Goal: Complete application form: Complete application form

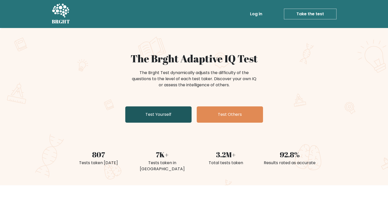
click at [162, 116] on link "Test Yourself" at bounding box center [158, 115] width 66 height 16
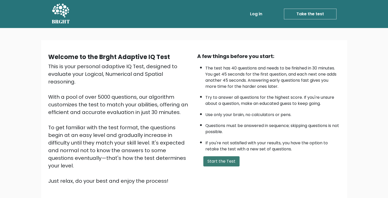
click at [224, 161] on button "Start the Test" at bounding box center [221, 162] width 36 height 10
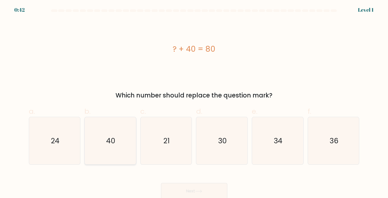
click at [120, 137] on icon "40" at bounding box center [110, 141] width 48 height 48
click at [194, 103] on input "b. 40" at bounding box center [194, 100] width 0 height 3
radio input "true"
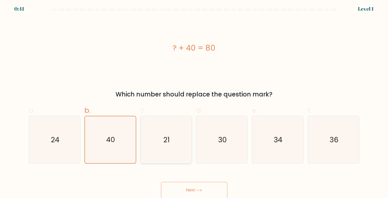
scroll to position [2, 0]
click at [178, 192] on button "Next" at bounding box center [194, 190] width 66 height 16
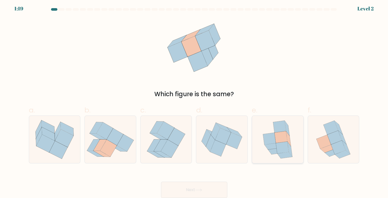
click at [277, 138] on icon at bounding box center [280, 137] width 13 height 12
click at [194, 101] on input "e." at bounding box center [194, 99] width 0 height 3
radio input "true"
click at [210, 188] on button "Next" at bounding box center [194, 190] width 66 height 16
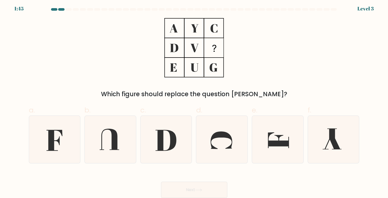
drag, startPoint x: 160, startPoint y: 130, endPoint x: 218, endPoint y: 168, distance: 69.3
click at [160, 130] on icon at bounding box center [166, 140] width 48 height 48
click at [194, 101] on input "c." at bounding box center [194, 99] width 0 height 3
radio input "true"
click at [207, 189] on button "Next" at bounding box center [194, 190] width 66 height 16
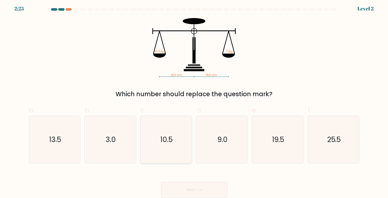
click at [168, 129] on icon "10.5" at bounding box center [166, 140] width 48 height 48
click at [194, 101] on input "c. 10.5" at bounding box center [194, 99] width 0 height 3
radio input "true"
click at [200, 189] on icon at bounding box center [198, 190] width 7 height 3
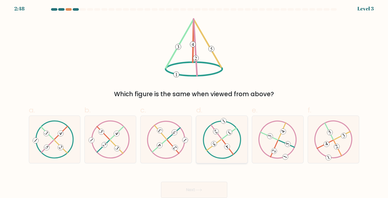
click at [221, 149] on icon at bounding box center [222, 140] width 39 height 38
click at [194, 101] on input "d." at bounding box center [194, 99] width 0 height 3
radio input "true"
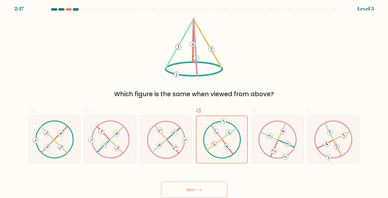
click at [208, 188] on button "Next" at bounding box center [194, 190] width 66 height 16
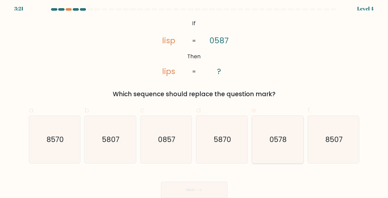
click at [282, 136] on text "0578" at bounding box center [277, 140] width 17 height 10
click at [194, 101] on input "e. 0578" at bounding box center [194, 99] width 0 height 3
radio input "true"
click at [219, 186] on button "Next" at bounding box center [194, 190] width 66 height 16
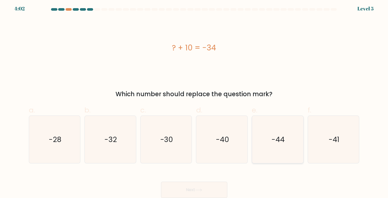
click at [282, 132] on icon "-44" at bounding box center [278, 140] width 48 height 48
click at [194, 101] on input "e. -44" at bounding box center [194, 99] width 0 height 3
radio input "true"
click at [219, 186] on button "Next" at bounding box center [194, 190] width 66 height 16
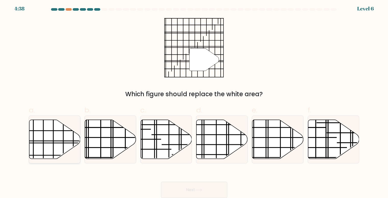
click at [44, 141] on icon at bounding box center [54, 139] width 51 height 39
click at [194, 101] on input "a." at bounding box center [194, 99] width 0 height 3
radio input "true"
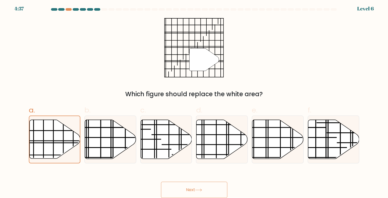
click at [199, 191] on icon at bounding box center [198, 190] width 7 height 3
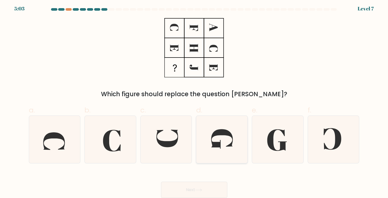
click at [213, 132] on icon at bounding box center [222, 139] width 22 height 20
click at [194, 101] on input "d." at bounding box center [194, 99] width 0 height 3
radio input "true"
click at [190, 191] on button "Next" at bounding box center [194, 190] width 66 height 16
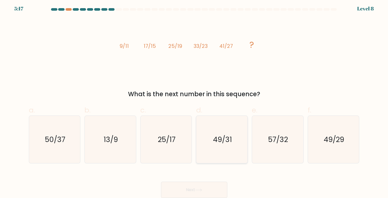
click at [220, 143] on text "49/31" at bounding box center [222, 140] width 19 height 10
click at [194, 101] on input "d. 49/31" at bounding box center [194, 99] width 0 height 3
radio input "true"
click at [208, 189] on button "Next" at bounding box center [194, 190] width 66 height 16
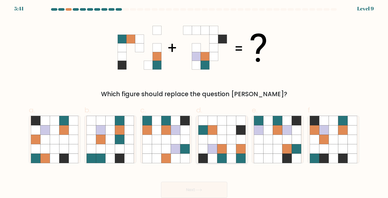
click at [219, 159] on icon at bounding box center [221, 158] width 9 height 9
click at [194, 101] on input "d." at bounding box center [194, 99] width 0 height 3
radio input "true"
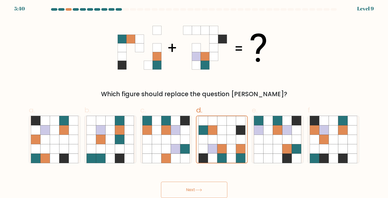
click at [203, 194] on button "Next" at bounding box center [194, 190] width 66 height 16
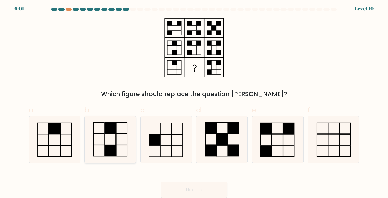
click at [118, 137] on icon at bounding box center [110, 140] width 48 height 48
click at [194, 101] on input "b." at bounding box center [194, 99] width 0 height 3
radio input "true"
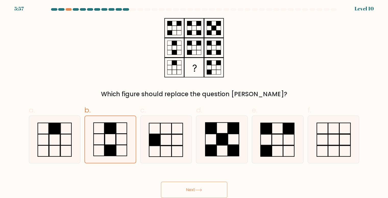
click at [188, 191] on button "Next" at bounding box center [194, 190] width 66 height 16
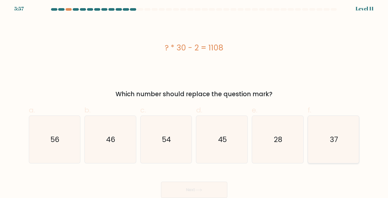
click at [339, 143] on icon "37" at bounding box center [334, 140] width 48 height 48
click at [194, 101] on input "f. 37" at bounding box center [194, 99] width 0 height 3
radio input "true"
click at [213, 187] on button "Next" at bounding box center [194, 190] width 66 height 16
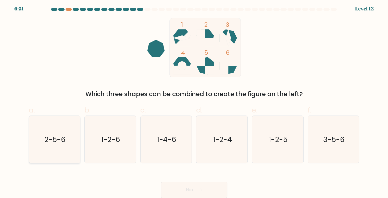
click at [35, 130] on icon "2-5-6" at bounding box center [55, 140] width 48 height 48
click at [194, 101] on input "a. 2-5-6" at bounding box center [194, 99] width 0 height 3
radio input "true"
click at [206, 190] on button "Next" at bounding box center [194, 190] width 66 height 16
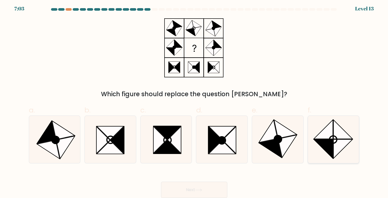
click at [325, 137] on icon at bounding box center [323, 129] width 19 height 19
click at [194, 101] on input "f." at bounding box center [194, 99] width 0 height 3
radio input "true"
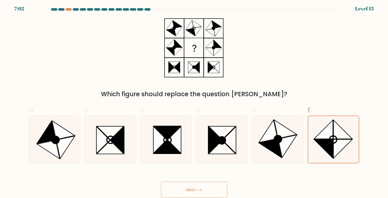
click at [207, 191] on button "Next" at bounding box center [194, 190] width 66 height 16
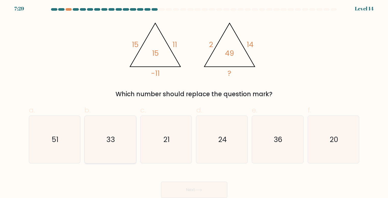
click at [99, 130] on icon "33" at bounding box center [110, 140] width 48 height 48
click at [194, 101] on input "b. 33" at bounding box center [194, 99] width 0 height 3
radio input "true"
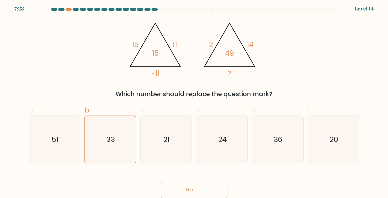
click at [207, 188] on button "Next" at bounding box center [194, 190] width 66 height 16
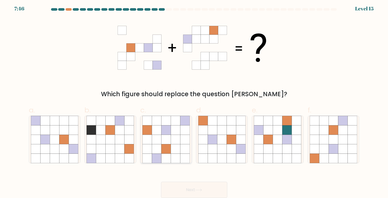
click at [176, 135] on icon at bounding box center [175, 139] width 9 height 9
click at [194, 101] on input "c." at bounding box center [194, 99] width 0 height 3
radio input "true"
click at [186, 188] on button "Next" at bounding box center [194, 190] width 66 height 16
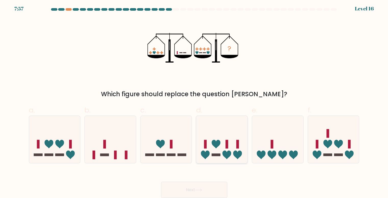
click at [226, 135] on icon at bounding box center [221, 140] width 51 height 42
click at [194, 101] on input "d." at bounding box center [194, 99] width 0 height 3
radio input "true"
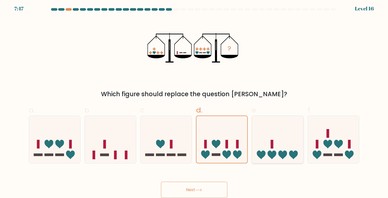
click at [275, 145] on icon at bounding box center [277, 140] width 51 height 42
click at [194, 101] on input "e." at bounding box center [194, 99] width 0 height 3
radio input "true"
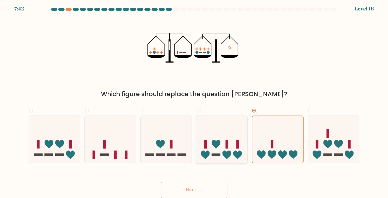
click at [225, 132] on icon at bounding box center [221, 140] width 51 height 42
click at [194, 101] on input "d." at bounding box center [194, 99] width 0 height 3
radio input "true"
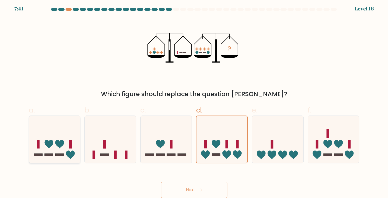
drag, startPoint x: 54, startPoint y: 147, endPoint x: 158, endPoint y: 175, distance: 107.5
click at [55, 147] on icon at bounding box center [54, 140] width 51 height 42
click at [194, 101] on input "a." at bounding box center [194, 99] width 0 height 3
radio input "true"
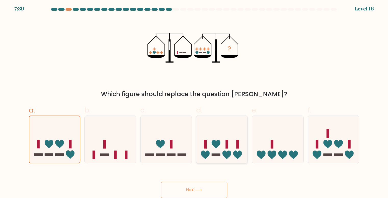
click at [225, 142] on icon at bounding box center [221, 140] width 51 height 42
click at [194, 101] on input "d." at bounding box center [194, 99] width 0 height 3
radio input "true"
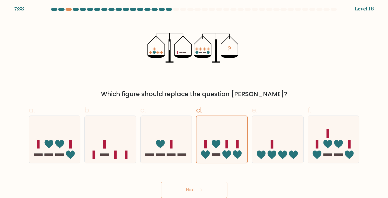
click at [181, 191] on button "Next" at bounding box center [194, 190] width 66 height 16
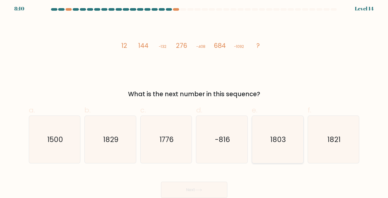
click at [275, 145] on icon "1803" at bounding box center [278, 140] width 48 height 48
click at [194, 101] on input "e. 1803" at bounding box center [194, 99] width 0 height 3
radio input "true"
click at [201, 188] on button "Next" at bounding box center [194, 190] width 66 height 16
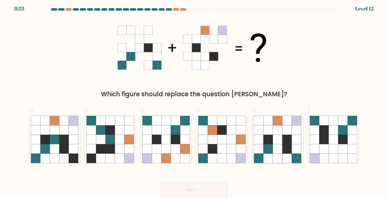
click at [271, 145] on icon at bounding box center [267, 149] width 9 height 9
click at [194, 101] on input "e." at bounding box center [194, 99] width 0 height 3
radio input "true"
click at [215, 191] on button "Next" at bounding box center [194, 190] width 66 height 16
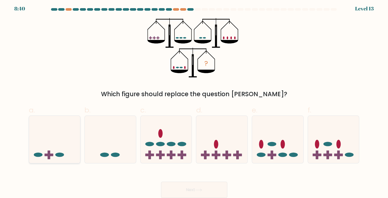
click at [72, 125] on icon at bounding box center [54, 140] width 51 height 42
click at [194, 101] on input "a." at bounding box center [194, 99] width 0 height 3
radio input "true"
click at [213, 191] on button "Next" at bounding box center [194, 190] width 66 height 16
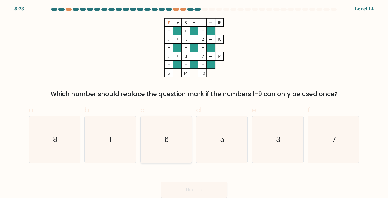
click at [153, 141] on icon "6" at bounding box center [166, 140] width 48 height 48
click at [194, 101] on input "c. 6" at bounding box center [194, 99] width 0 height 3
radio input "true"
click at [191, 189] on button "Next" at bounding box center [194, 190] width 66 height 16
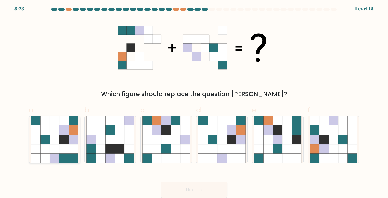
click at [73, 124] on icon at bounding box center [73, 120] width 9 height 9
click at [194, 101] on input "a." at bounding box center [194, 99] width 0 height 3
radio input "true"
click at [195, 189] on button "Next" at bounding box center [194, 190] width 66 height 16
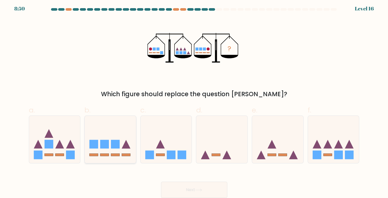
click at [108, 144] on rect at bounding box center [104, 144] width 9 height 9
click at [194, 101] on input "b." at bounding box center [194, 99] width 0 height 3
radio input "true"
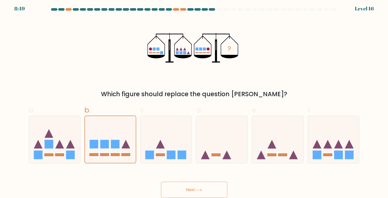
click at [172, 191] on button "Next" at bounding box center [194, 190] width 66 height 16
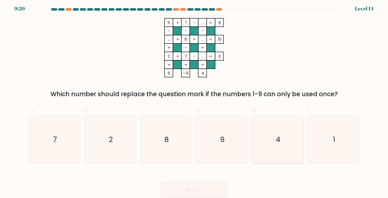
click at [264, 121] on icon "4" at bounding box center [278, 140] width 48 height 48
click at [194, 101] on input "e. 4" at bounding box center [194, 99] width 0 height 3
radio input "true"
click at [188, 192] on button "Next" at bounding box center [194, 190] width 66 height 16
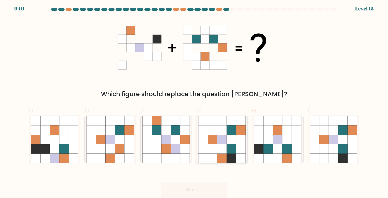
click at [222, 142] on icon at bounding box center [221, 139] width 9 height 9
click at [194, 101] on input "d." at bounding box center [194, 99] width 0 height 3
radio input "true"
click at [208, 191] on button "Next" at bounding box center [194, 190] width 66 height 16
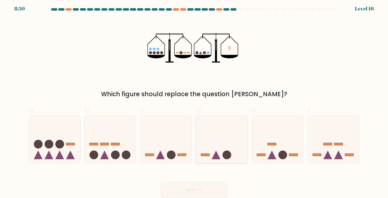
click at [223, 136] on icon at bounding box center [221, 140] width 51 height 42
click at [194, 101] on input "d." at bounding box center [194, 99] width 0 height 3
radio input "true"
click at [191, 183] on button "Next" at bounding box center [194, 190] width 66 height 16
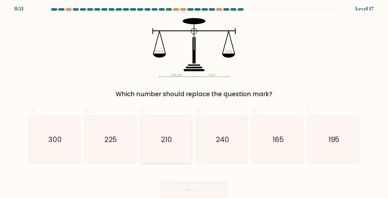
click at [173, 142] on icon "210" at bounding box center [166, 140] width 48 height 48
click at [194, 101] on input "c. 210" at bounding box center [194, 99] width 0 height 3
radio input "true"
click at [186, 190] on button "Next" at bounding box center [194, 190] width 66 height 16
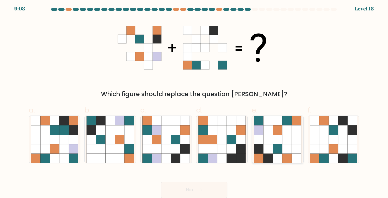
click at [266, 127] on icon at bounding box center [267, 129] width 9 height 9
click at [194, 101] on input "e." at bounding box center [194, 99] width 0 height 3
radio input "true"
click at [212, 188] on button "Next" at bounding box center [194, 190] width 66 height 16
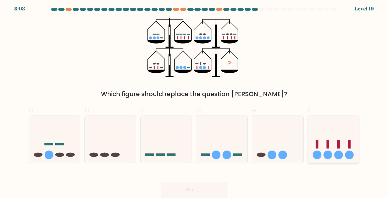
click at [345, 136] on icon at bounding box center [333, 140] width 51 height 42
click at [194, 101] on input "f." at bounding box center [194, 99] width 0 height 3
radio input "true"
click at [189, 188] on button "Next" at bounding box center [194, 190] width 66 height 16
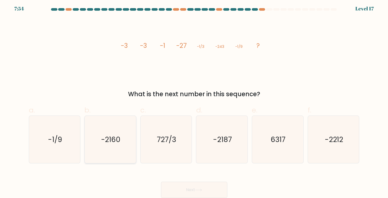
click at [111, 130] on icon "-2160" at bounding box center [110, 140] width 48 height 48
click at [194, 101] on input "b. -2160" at bounding box center [194, 99] width 0 height 3
radio input "true"
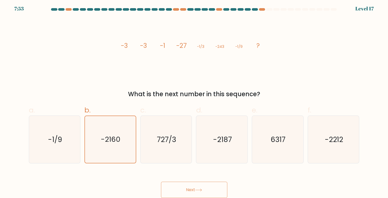
click at [203, 188] on button "Next" at bounding box center [194, 190] width 66 height 16
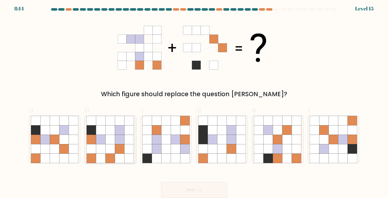
click at [104, 141] on icon at bounding box center [100, 139] width 9 height 9
click at [194, 101] on input "b." at bounding box center [194, 99] width 0 height 3
radio input "true"
click at [204, 189] on button "Next" at bounding box center [194, 190] width 66 height 16
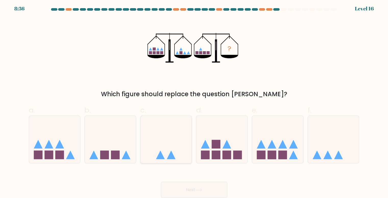
click at [161, 120] on icon at bounding box center [166, 140] width 51 height 42
click at [194, 101] on input "c." at bounding box center [194, 99] width 0 height 3
radio input "true"
click at [183, 193] on button "Next" at bounding box center [194, 190] width 66 height 16
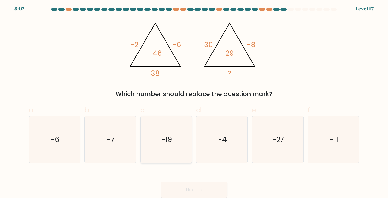
click at [171, 133] on icon "-19" at bounding box center [166, 140] width 48 height 48
click at [194, 101] on input "c. -19" at bounding box center [194, 99] width 0 height 3
radio input "true"
click at [224, 191] on button "Next" at bounding box center [194, 190] width 66 height 16
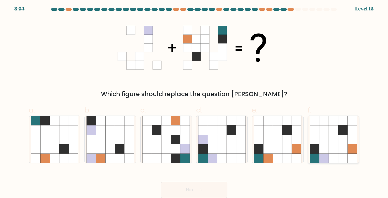
click at [326, 155] on icon at bounding box center [323, 158] width 9 height 9
click at [194, 101] on input "f." at bounding box center [194, 99] width 0 height 3
radio input "true"
click at [187, 188] on button "Next" at bounding box center [194, 190] width 66 height 16
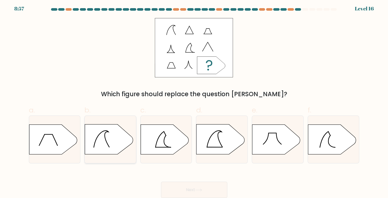
click at [108, 142] on icon at bounding box center [109, 140] width 48 height 30
click at [194, 101] on input "b." at bounding box center [194, 99] width 0 height 3
radio input "true"
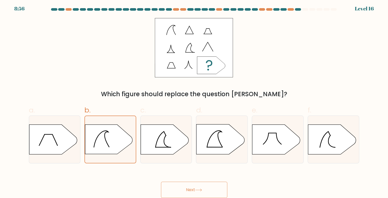
click at [202, 194] on button "Next" at bounding box center [194, 190] width 66 height 16
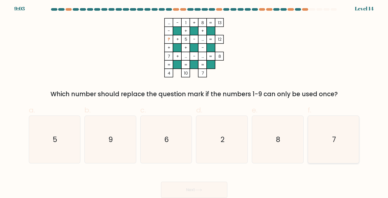
click at [319, 133] on icon "7" at bounding box center [334, 140] width 48 height 48
click at [194, 101] on input "f. 7" at bounding box center [194, 99] width 0 height 3
radio input "true"
click at [176, 186] on button "Next" at bounding box center [194, 190] width 66 height 16
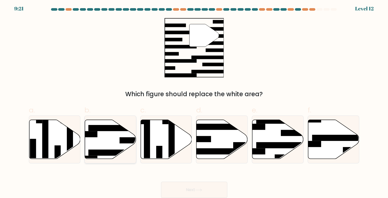
click at [105, 143] on icon at bounding box center [110, 139] width 51 height 39
click at [194, 101] on input "b." at bounding box center [194, 99] width 0 height 3
radio input "true"
click at [204, 191] on button "Next" at bounding box center [194, 190] width 66 height 16
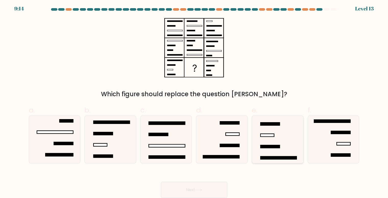
click at [272, 119] on icon at bounding box center [278, 140] width 48 height 48
click at [194, 101] on input "e." at bounding box center [194, 99] width 0 height 3
radio input "true"
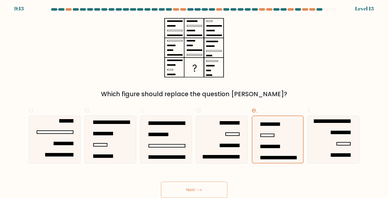
click at [209, 191] on button "Next" at bounding box center [194, 190] width 66 height 16
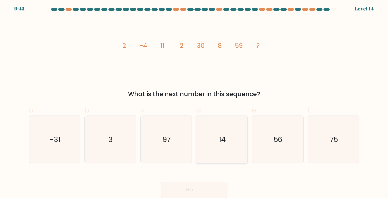
click at [228, 128] on icon "14" at bounding box center [222, 140] width 48 height 48
click at [194, 101] on input "d. 14" at bounding box center [194, 99] width 0 height 3
radio input "true"
click at [183, 194] on button "Next" at bounding box center [194, 190] width 66 height 16
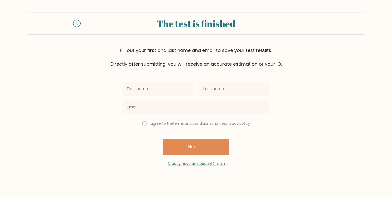
drag, startPoint x: 0, startPoint y: 0, endPoint x: 163, endPoint y: 91, distance: 186.2
click at [163, 91] on input "text" at bounding box center [157, 89] width 70 height 14
type input "Aušrinė"
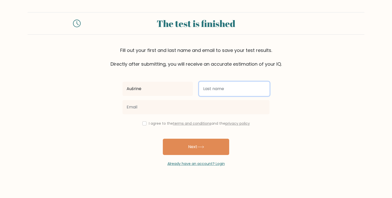
click at [210, 91] on input "text" at bounding box center [234, 89] width 70 height 14
type input "Ramanauskaitė"
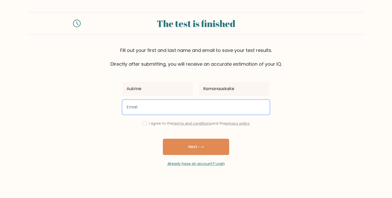
click at [185, 109] on input "email" at bounding box center [195, 107] width 147 height 14
type input "ausrine.ramanauskaite09@gmail.com"
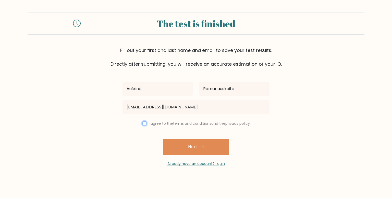
click at [142, 123] on input "checkbox" at bounding box center [144, 124] width 4 height 4
checkbox input "true"
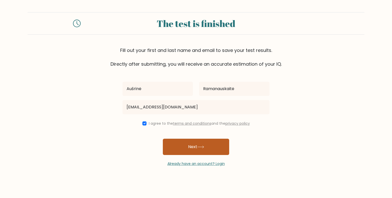
click at [180, 145] on button "Next" at bounding box center [196, 147] width 66 height 16
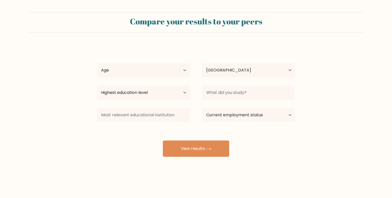
select select "LT"
click at [140, 67] on select "Age Under [DEMOGRAPHIC_DATA] [DEMOGRAPHIC_DATA] [DEMOGRAPHIC_DATA] [DEMOGRAPHIC…" at bounding box center [143, 70] width 93 height 14
select select "min_18"
click at [97, 63] on select "Age Under 18 years old 18-24 years old 25-34 years old 35-44 years old 45-54 ye…" at bounding box center [143, 70] width 93 height 14
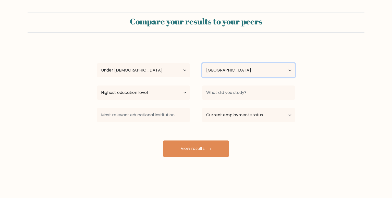
click at [225, 72] on select "Country Afghanistan Albania Algeria American Samoa Andorra Angola Anguilla Anta…" at bounding box center [248, 70] width 93 height 14
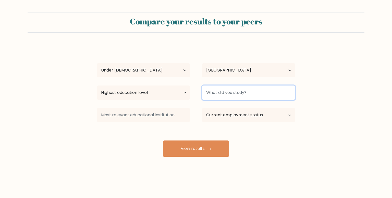
click at [224, 92] on input at bounding box center [248, 93] width 93 height 14
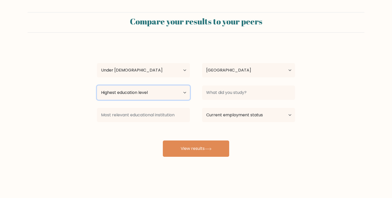
click at [159, 92] on select "Highest education level No schooling Primary Lower Secondary Upper Secondary Oc…" at bounding box center [143, 93] width 93 height 14
select select "lower_secondary"
click at [97, 86] on select "Highest education level No schooling Primary Lower Secondary Upper Secondary Oc…" at bounding box center [143, 93] width 93 height 14
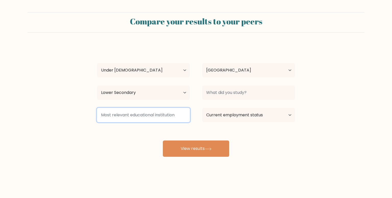
click at [138, 113] on input at bounding box center [143, 115] width 93 height 14
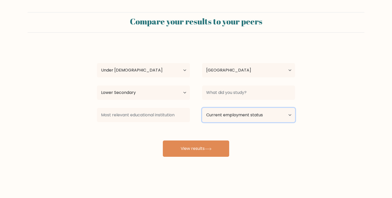
click at [217, 113] on select "Current employment status Employed Student Retired Other / prefer not to answer" at bounding box center [248, 115] width 93 height 14
select select "student"
click at [202, 108] on select "Current employment status Employed Student Retired Other / prefer not to answer" at bounding box center [248, 115] width 93 height 14
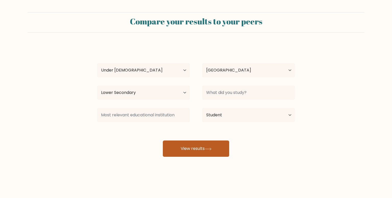
click at [209, 150] on button "View results" at bounding box center [196, 149] width 66 height 16
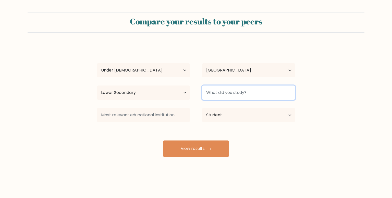
click at [248, 88] on input at bounding box center [248, 93] width 93 height 14
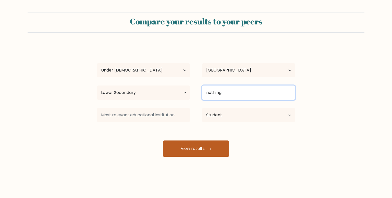
type input "nothing"
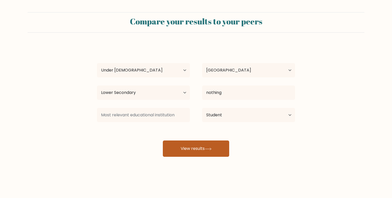
click at [180, 157] on button "View results" at bounding box center [196, 149] width 66 height 16
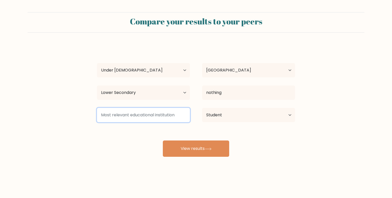
click at [143, 112] on input at bounding box center [143, 115] width 93 height 14
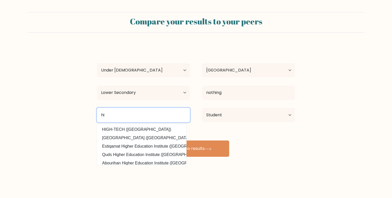
type input "h"
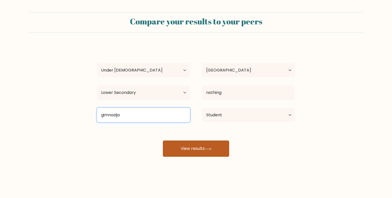
type input "gimnazija"
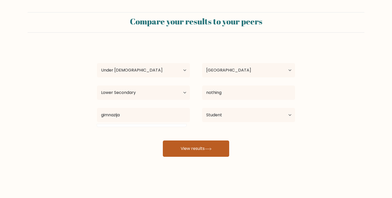
click at [183, 149] on button "View results" at bounding box center [196, 149] width 66 height 16
